Goal: Task Accomplishment & Management: Manage account settings

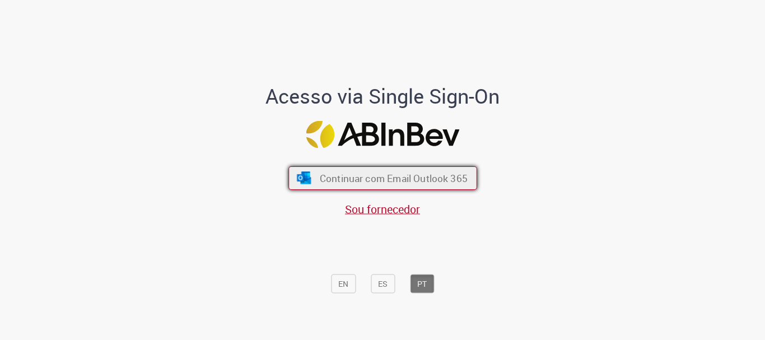
click at [394, 181] on span "Continuar com Email Outlook 365" at bounding box center [393, 178] width 148 height 13
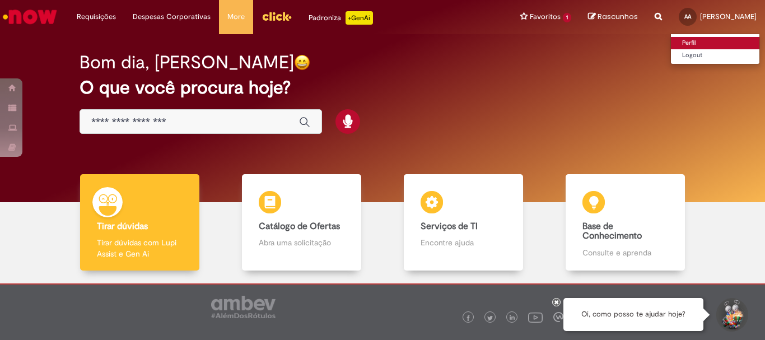
click at [671, 40] on link "Perfil" at bounding box center [715, 43] width 88 height 12
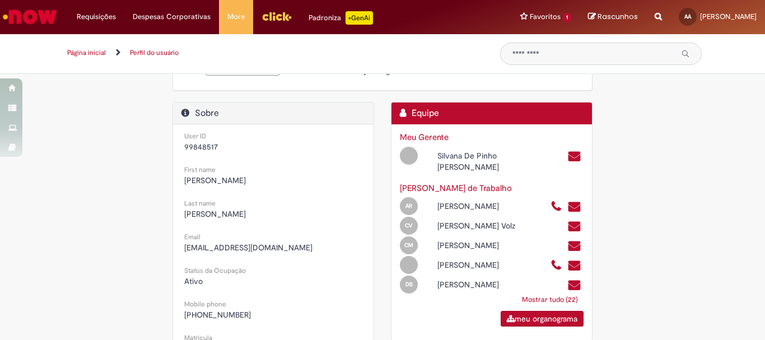
scroll to position [56, 0]
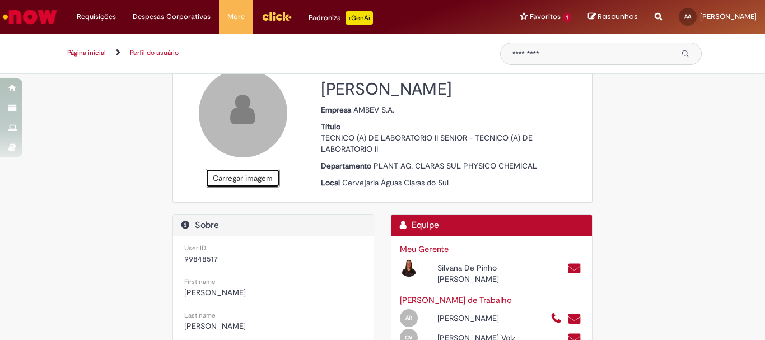
click at [242, 180] on button "Carregar imagem" at bounding box center [243, 178] width 74 height 19
